Goal: Register for event/course

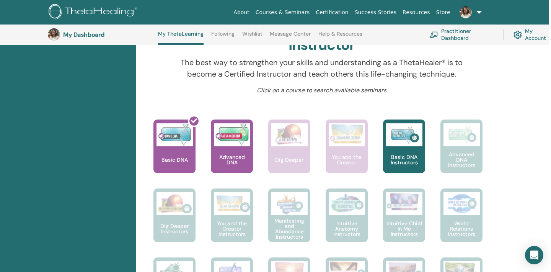
scroll to position [257, 2]
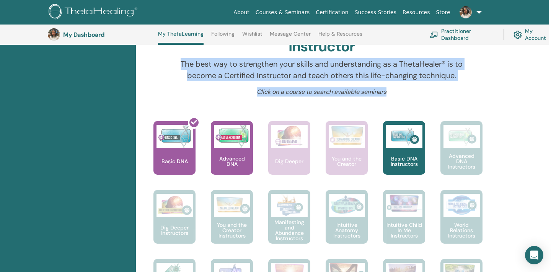
drag, startPoint x: 179, startPoint y: 62, endPoint x: 456, endPoint y: 93, distance: 278.8
click at [456, 93] on div "Hello, Mariana Your journey starts here; welcome to ThetaLearning HQ. Learn the…" at bounding box center [321, 273] width 363 height 852
click at [430, 73] on p "The best way to strengthen your skills and understanding as a ThetaHealer® is t…" at bounding box center [321, 69] width 285 height 23
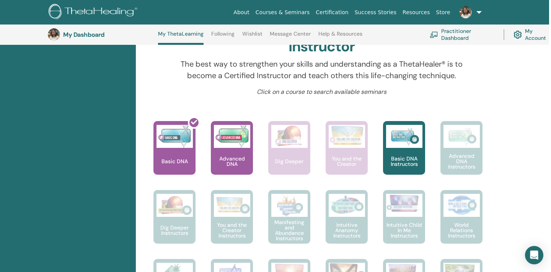
click at [476, 12] on link at bounding box center [468, 12] width 31 height 24
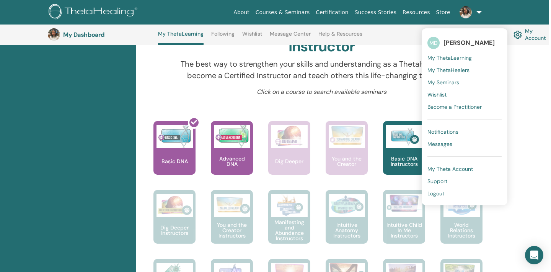
click at [331, 62] on p "The best way to strengthen your skills and understanding as a ThetaHealer® is t…" at bounding box center [321, 69] width 285 height 23
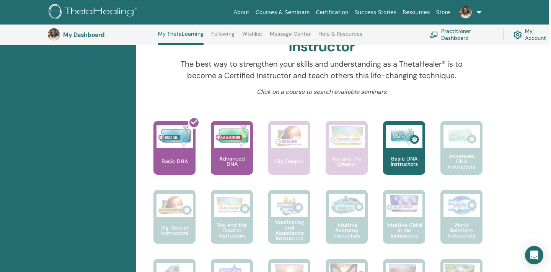
click at [470, 14] on img at bounding box center [465, 12] width 12 height 12
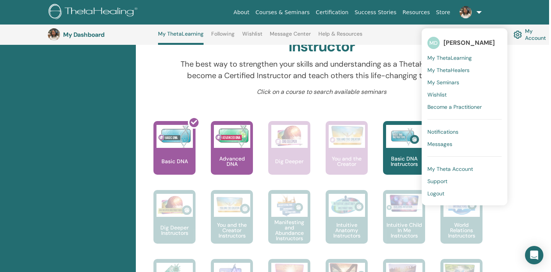
click at [355, 101] on div "Click on a course to search available seminars" at bounding box center [322, 94] width 296 height 15
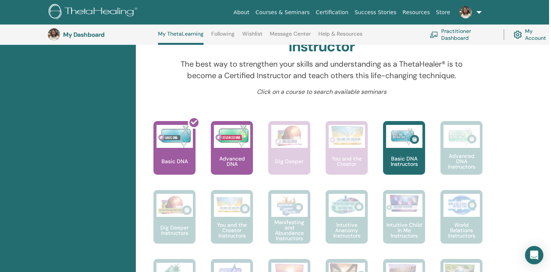
click at [476, 10] on link at bounding box center [468, 12] width 31 height 24
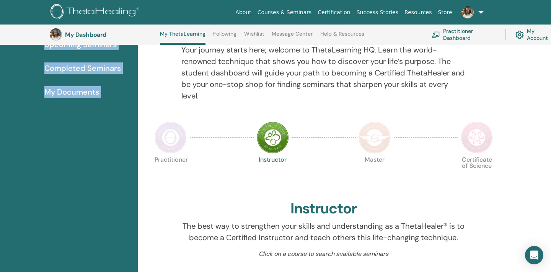
scroll to position [62, 0]
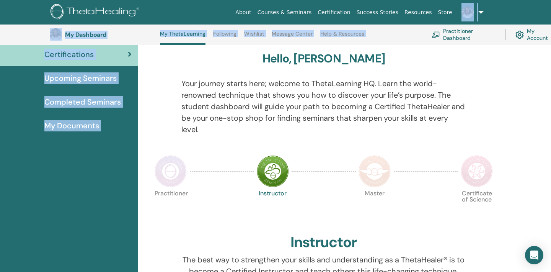
drag, startPoint x: 285, startPoint y: 98, endPoint x: 468, endPoint y: 10, distance: 203.4
click at [315, 112] on p "Your journey starts here; welcome to ThetaLearning HQ. Learn the world-renowned…" at bounding box center [323, 106] width 285 height 57
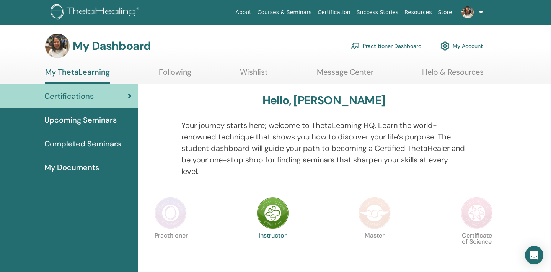
scroll to position [0, 0]
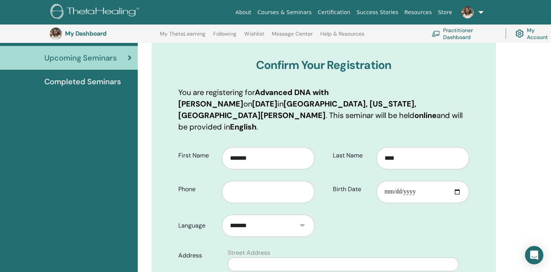
scroll to position [79, 0]
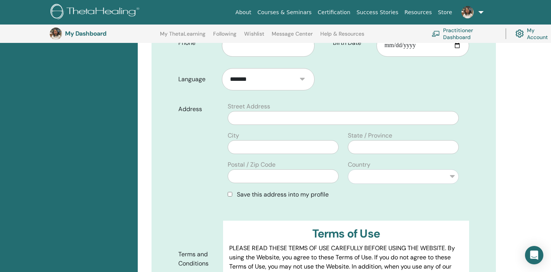
scroll to position [228, 0]
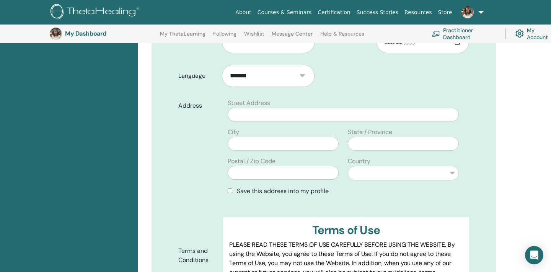
click at [279, 187] on span "Save this address into my profile" at bounding box center [283, 191] width 92 height 8
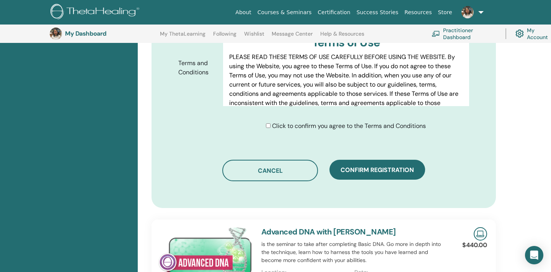
scroll to position [412, 0]
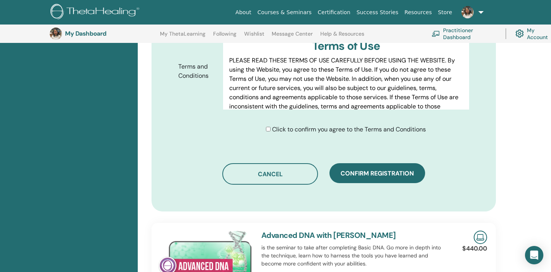
click at [270, 125] on div "Click to confirm you agree to the Terms and Conditions" at bounding box center [346, 129] width 160 height 9
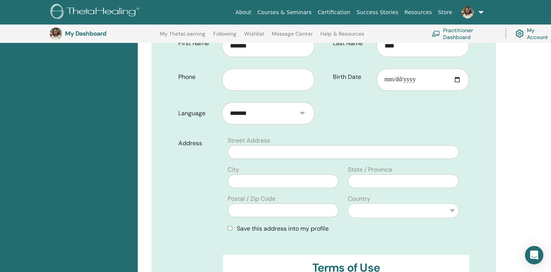
scroll to position [194, 0]
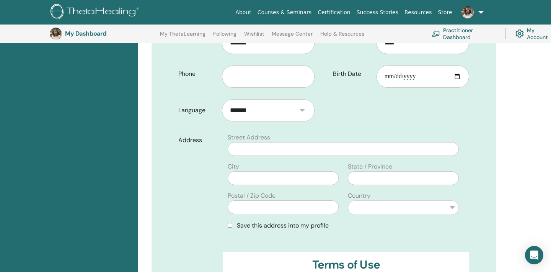
click at [345, 104] on form "**********" at bounding box center [324, 192] width 302 height 332
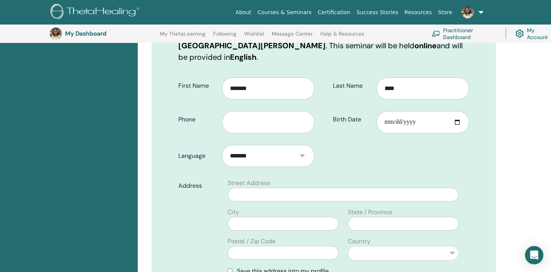
scroll to position [138, 0]
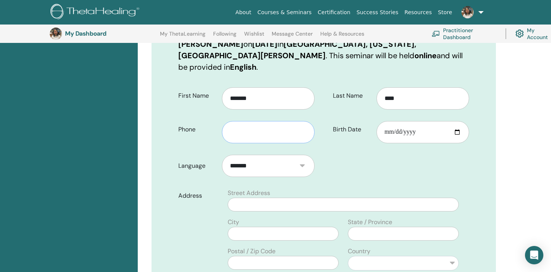
click at [269, 121] on input "text" at bounding box center [268, 132] width 93 height 22
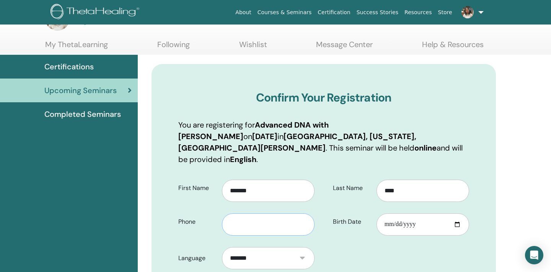
scroll to position [4, 0]
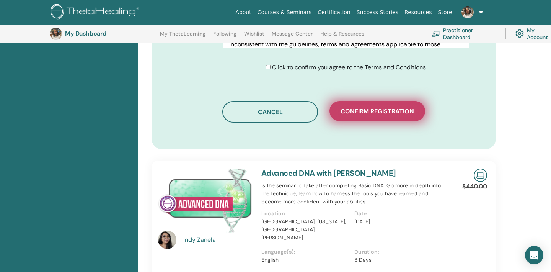
scroll to position [473, 0]
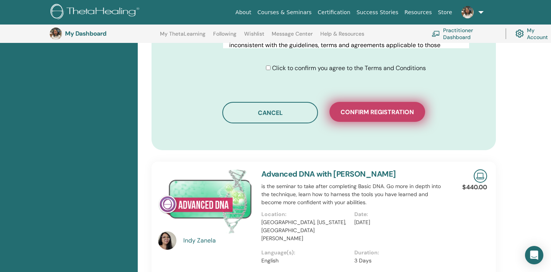
click at [362, 102] on button "Confirm registration" at bounding box center [377, 112] width 96 height 20
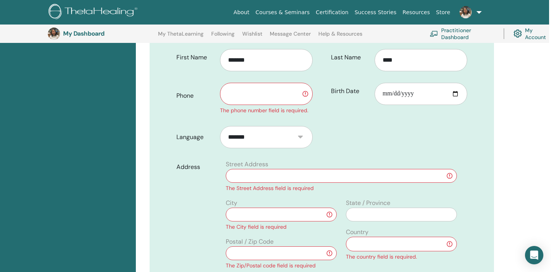
scroll to position [166, 2]
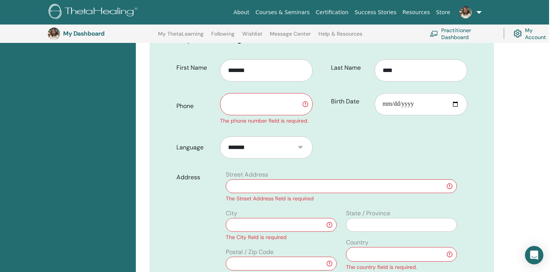
click at [273, 93] on input "text" at bounding box center [266, 104] width 93 height 22
paste input "**********"
type input "**********"
click at [328, 133] on form "**********" at bounding box center [322, 239] width 302 height 370
click at [290, 179] on input "text" at bounding box center [341, 186] width 231 height 14
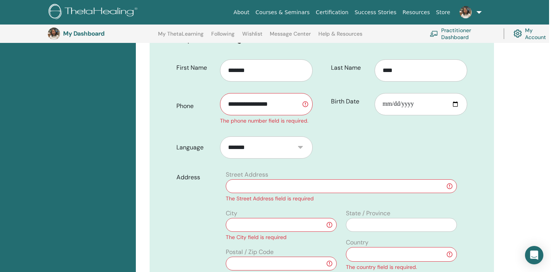
type input "*"
type input "**********"
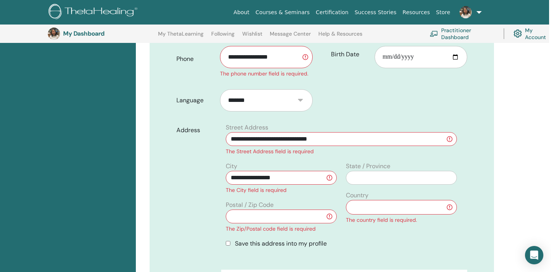
scroll to position [215, 2]
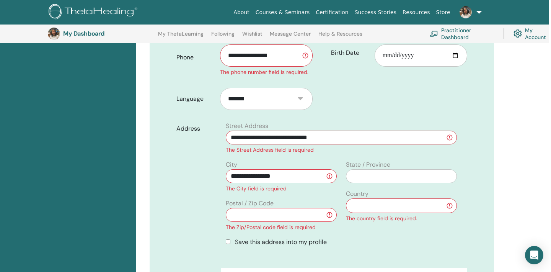
type input "**********"
type input "******"
type input "*****"
select select "*"
click at [389, 218] on div "**********" at bounding box center [401, 198] width 120 height 77
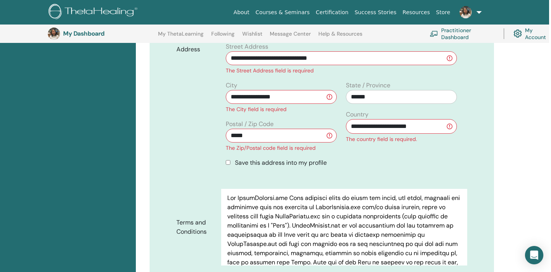
scroll to position [90, 0]
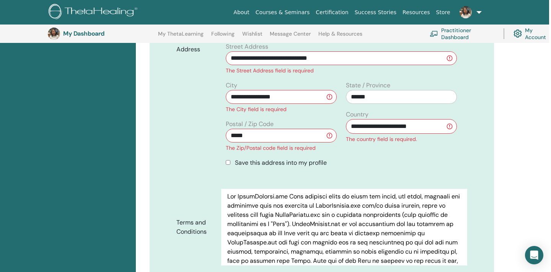
click at [261, 158] on span "Save this address into my profile" at bounding box center [281, 162] width 92 height 8
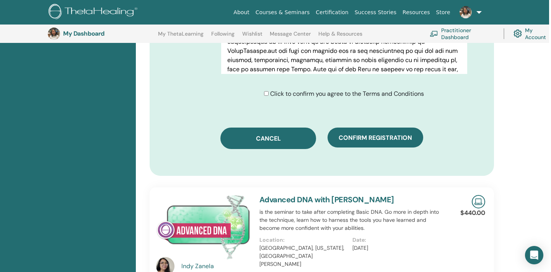
scroll to position [472, 2]
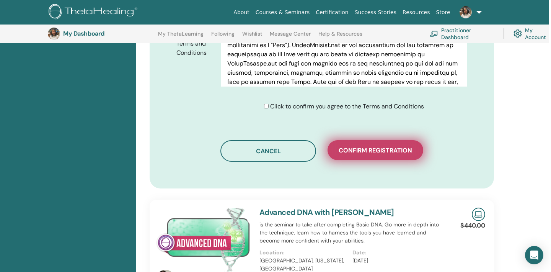
click at [365, 146] on span "Confirm registration" at bounding box center [375, 150] width 73 height 8
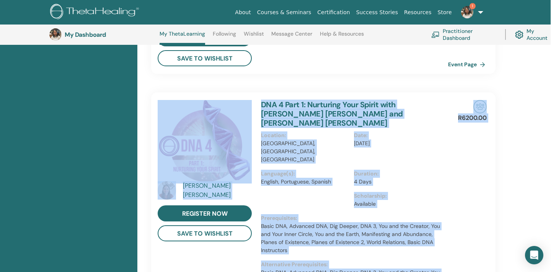
scroll to position [518, 0]
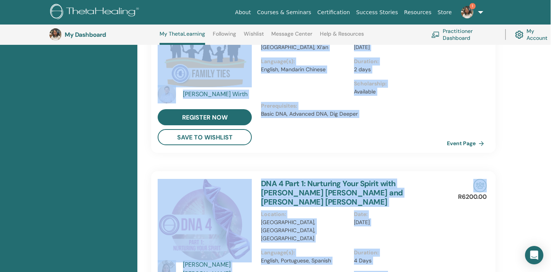
drag, startPoint x: 229, startPoint y: 91, endPoint x: 479, endPoint y: 182, distance: 266.4
click at [520, 128] on div "Congratulations! You are registered. To continue searching for seminars click h…" at bounding box center [343, 48] width 413 height 923
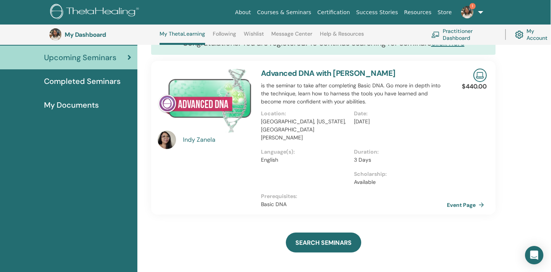
scroll to position [73, 0]
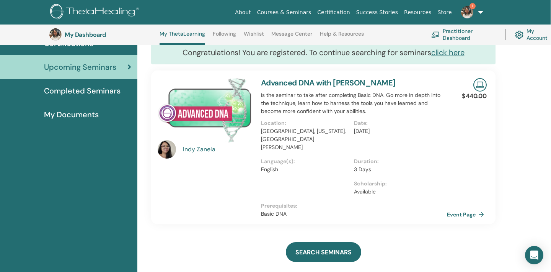
click at [468, 13] on img at bounding box center [467, 12] width 12 height 12
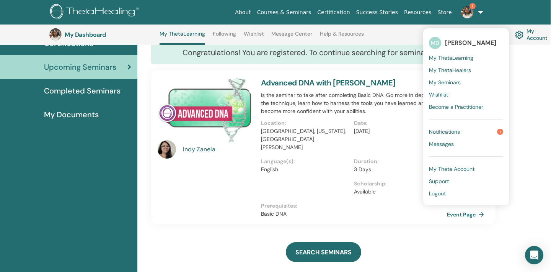
click at [456, 129] on span "Notifications" at bounding box center [444, 131] width 31 height 7
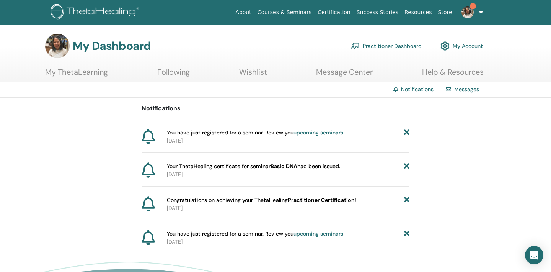
click at [406, 132] on icon at bounding box center [406, 133] width 5 height 8
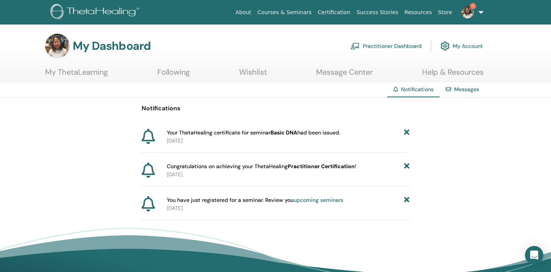
click at [406, 132] on icon at bounding box center [406, 133] width 5 height 8
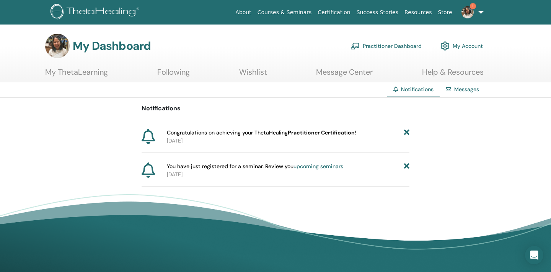
click at [406, 132] on icon at bounding box center [406, 133] width 5 height 8
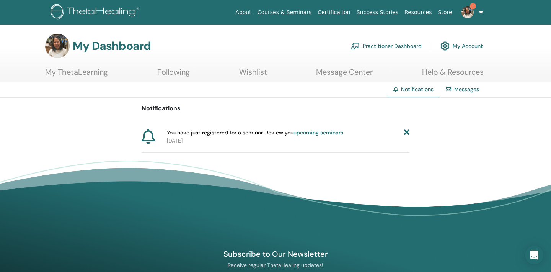
click at [406, 132] on icon at bounding box center [406, 133] width 5 height 8
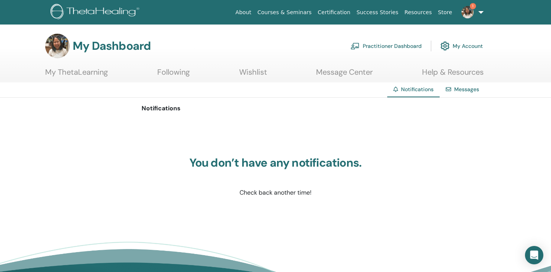
click at [463, 44] on link "My Account" at bounding box center [461, 45] width 42 height 17
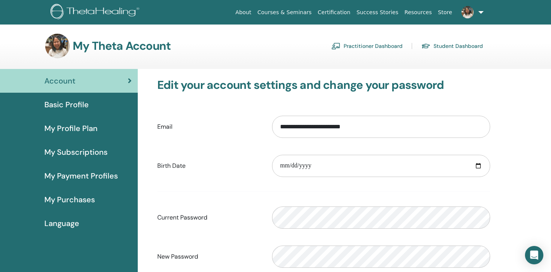
click at [60, 13] on img at bounding box center [95, 12] width 91 height 17
